Goal: Transaction & Acquisition: Purchase product/service

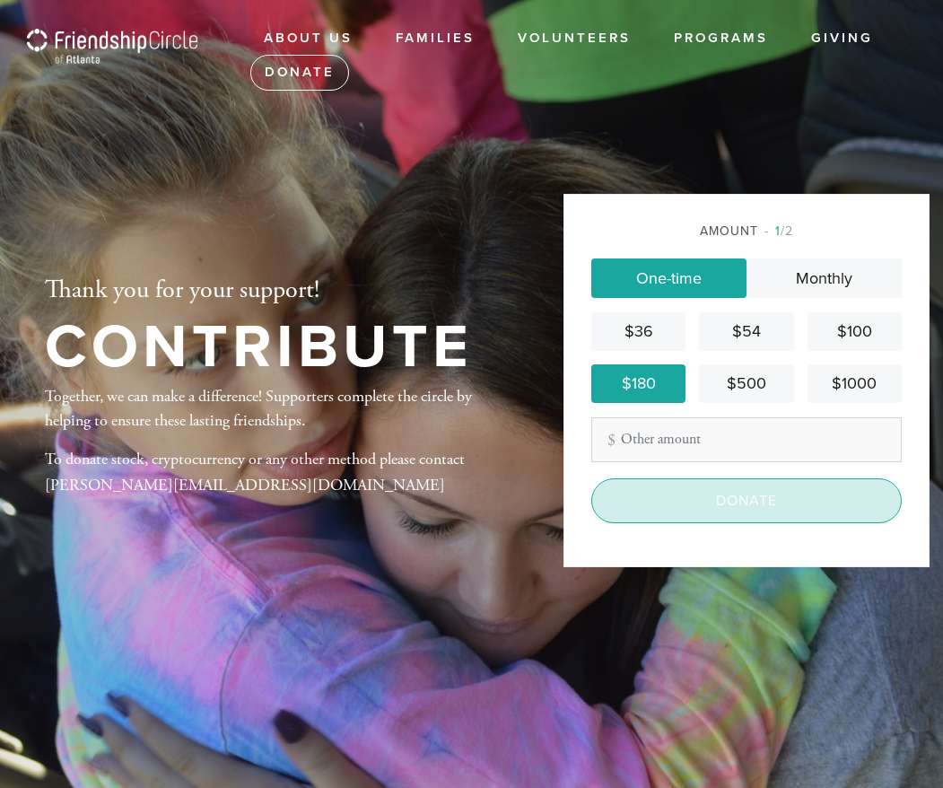
click at [738, 500] on input "Donate" at bounding box center [746, 500] width 311 height 45
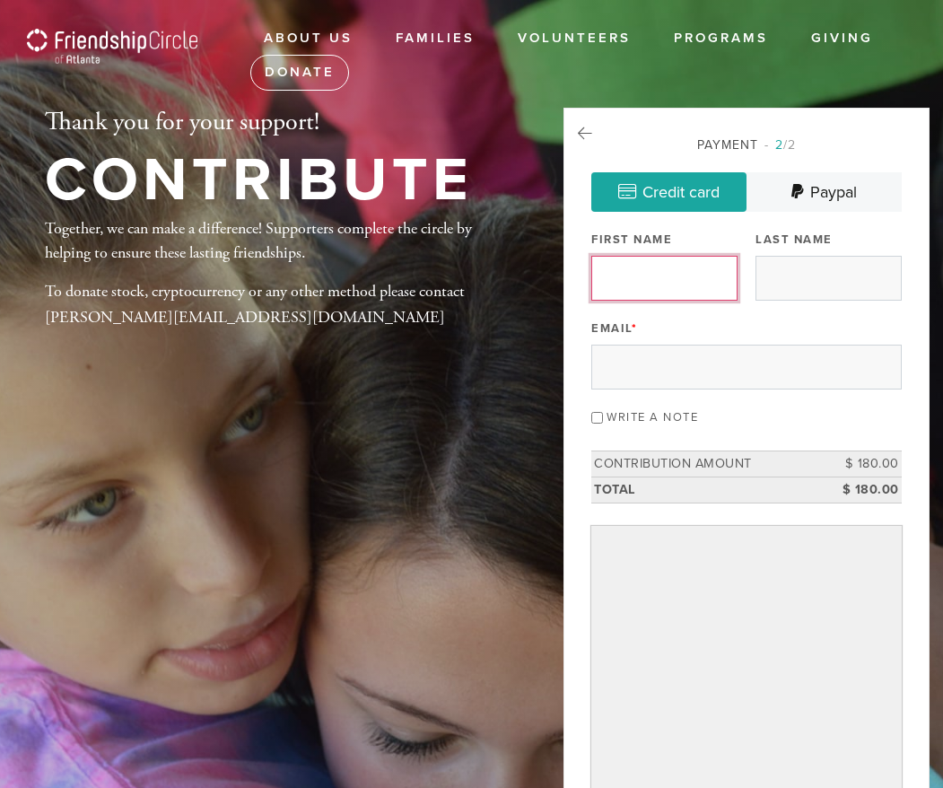
click at [648, 283] on input "First Name" at bounding box center [664, 278] width 146 height 45
type input "Raye"
type input "Gray"
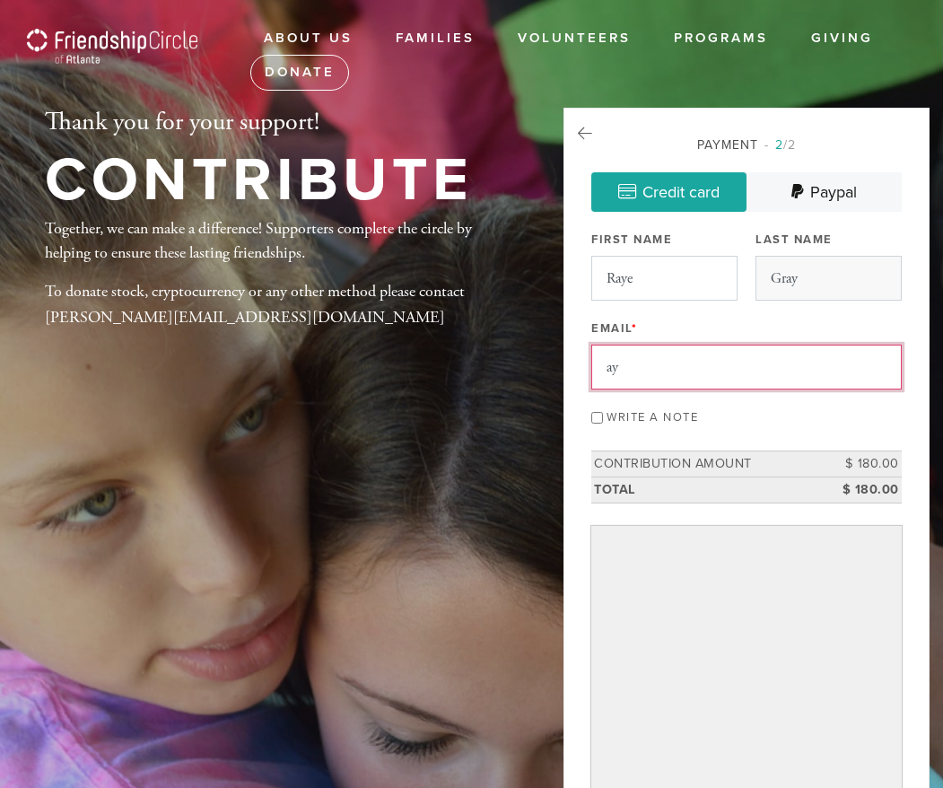
type input "a"
type input "r"
type input "R"
type input "rayeidagray@icloud.com"
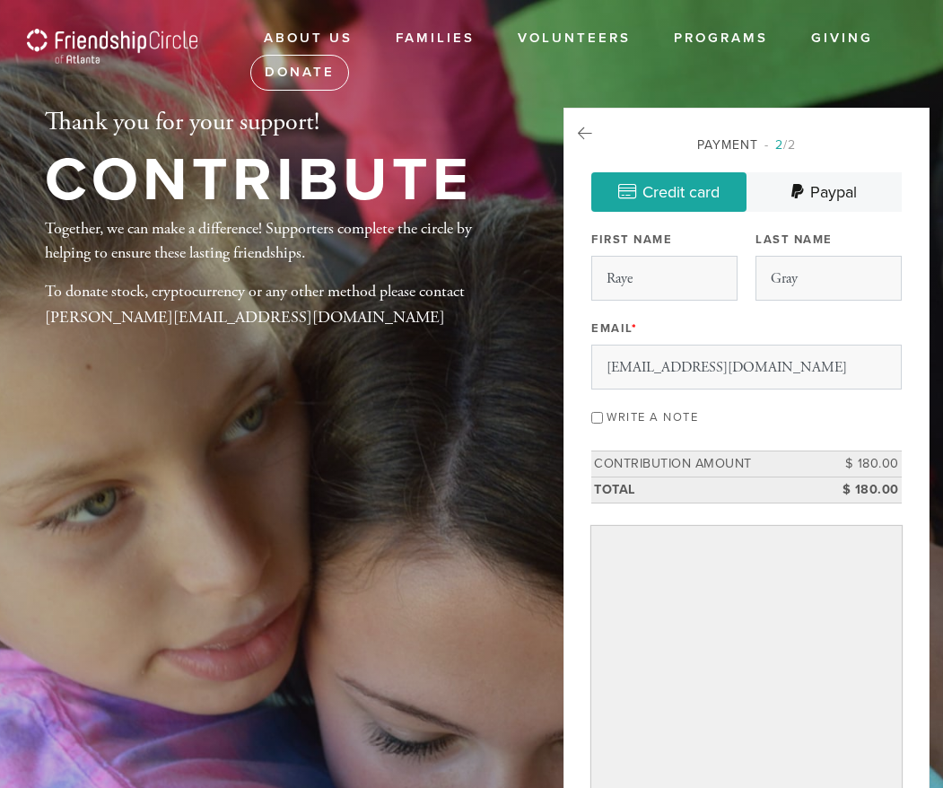
click at [599, 419] on input "Write a note" at bounding box center [597, 418] width 12 height 12
checkbox input "true"
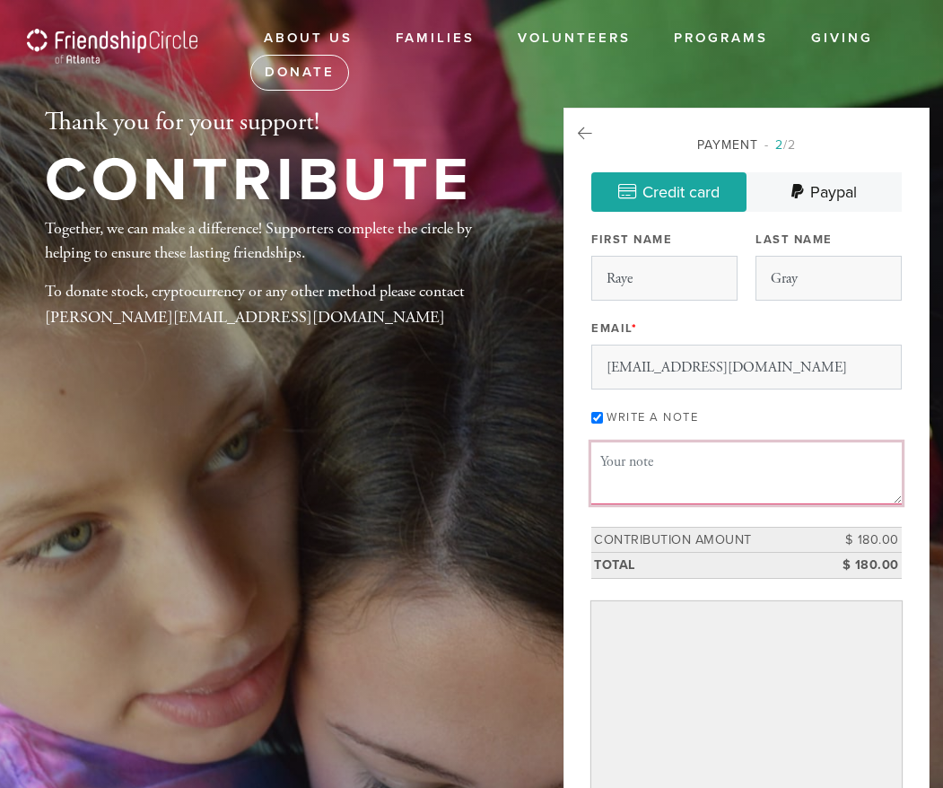
drag, startPoint x: 617, startPoint y: 463, endPoint x: 717, endPoint y: 458, distance: 100.7
click at [617, 464] on textarea "Message or dedication" at bounding box center [746, 472] width 311 height 61
type textarea "T"
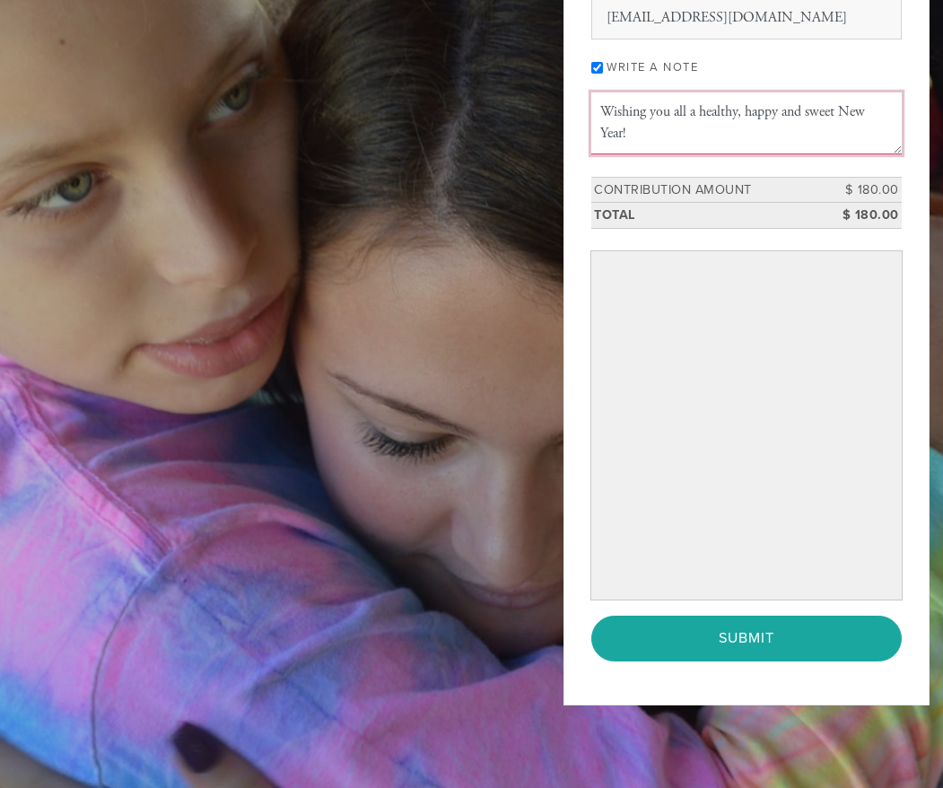
scroll to position [355, 0]
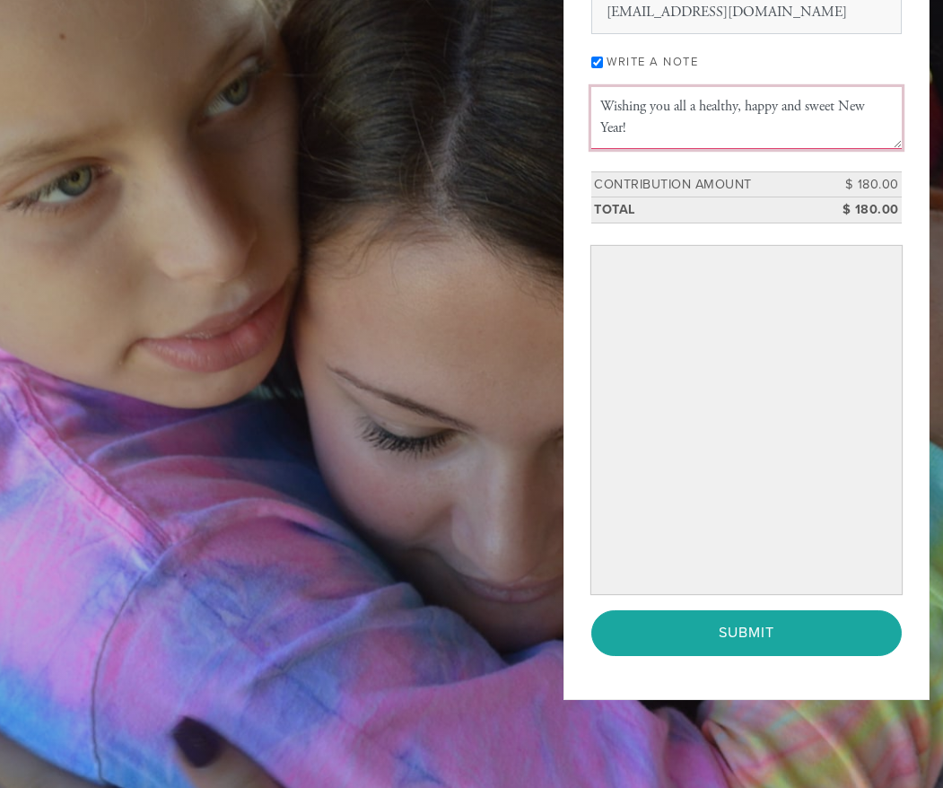
type textarea "Wishing you all a healthy, happy and sweet New Year!"
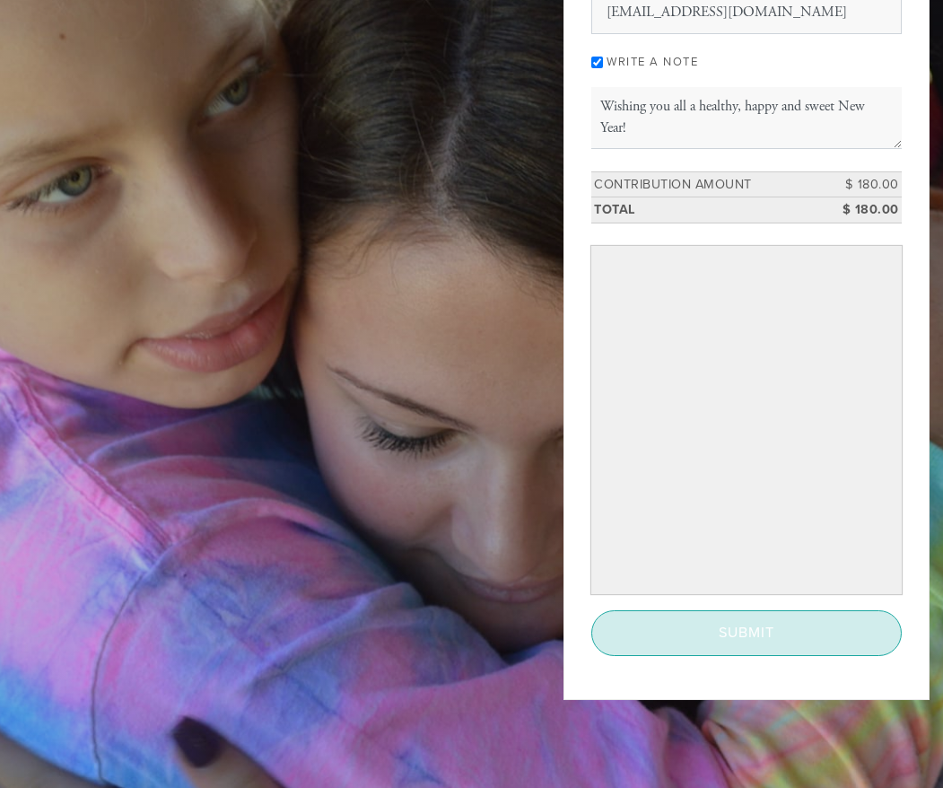
drag, startPoint x: 747, startPoint y: 641, endPoint x: 734, endPoint y: 570, distance: 72.0
click at [746, 641] on input "Submit" at bounding box center [746, 632] width 311 height 45
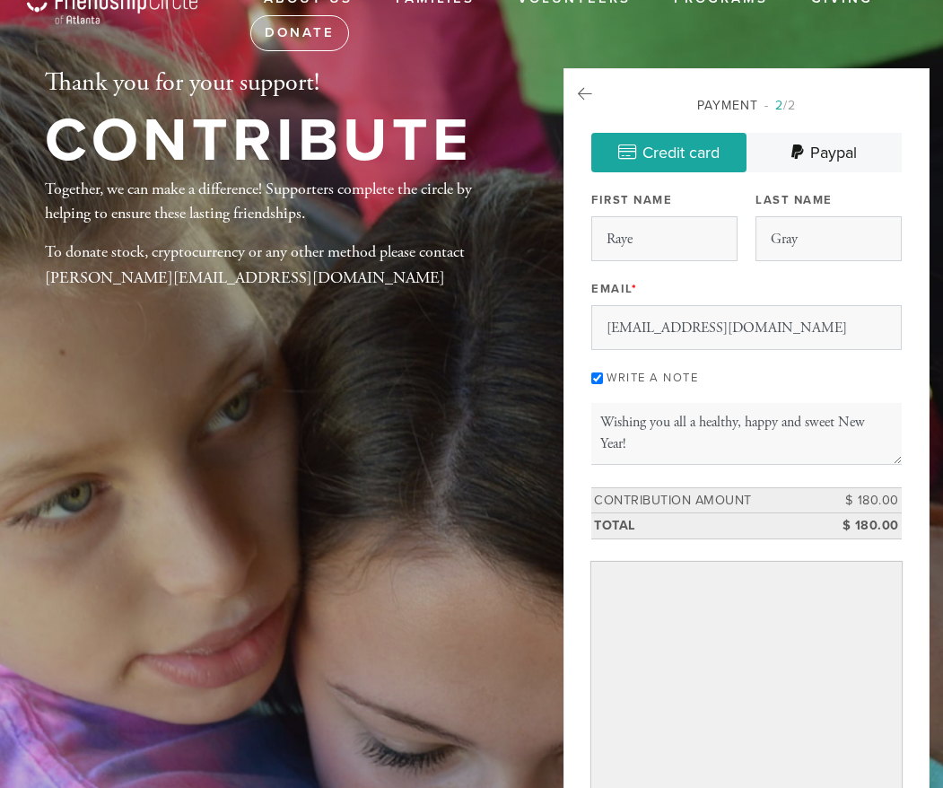
scroll to position [38, 0]
